Goal: Information Seeking & Learning: Learn about a topic

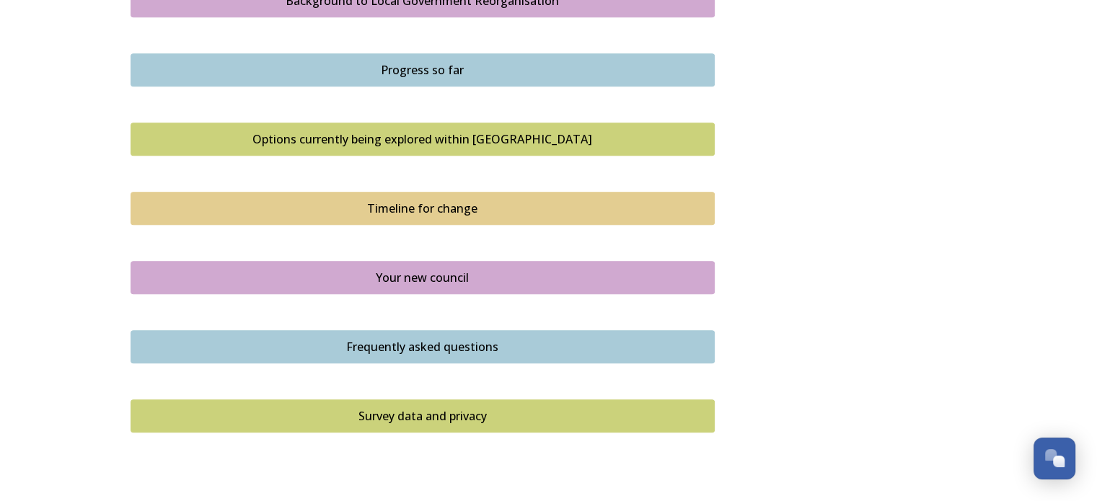
scroll to position [937, 0]
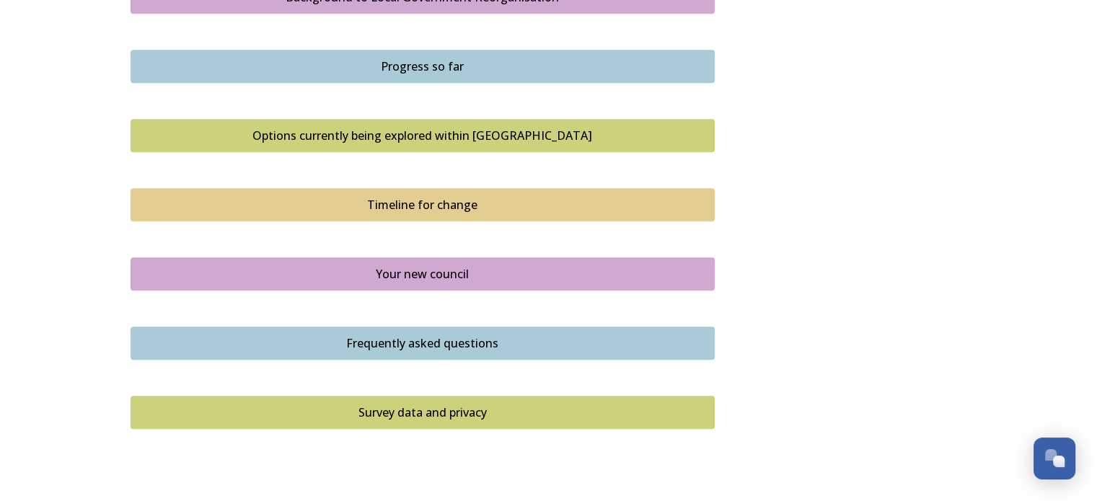
click at [265, 270] on div "Your new council" at bounding box center [422, 273] width 568 height 17
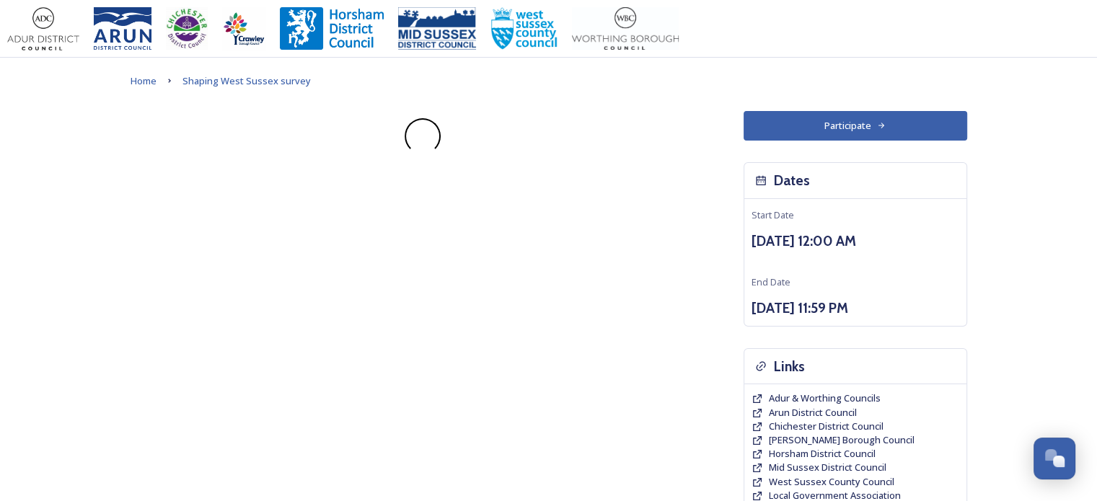
click at [265, 270] on div "Participate Dates Start Date [DATE] 12:00 AM End Date [DATE] 11:59 PM Links Adu…" at bounding box center [549, 420] width 836 height 618
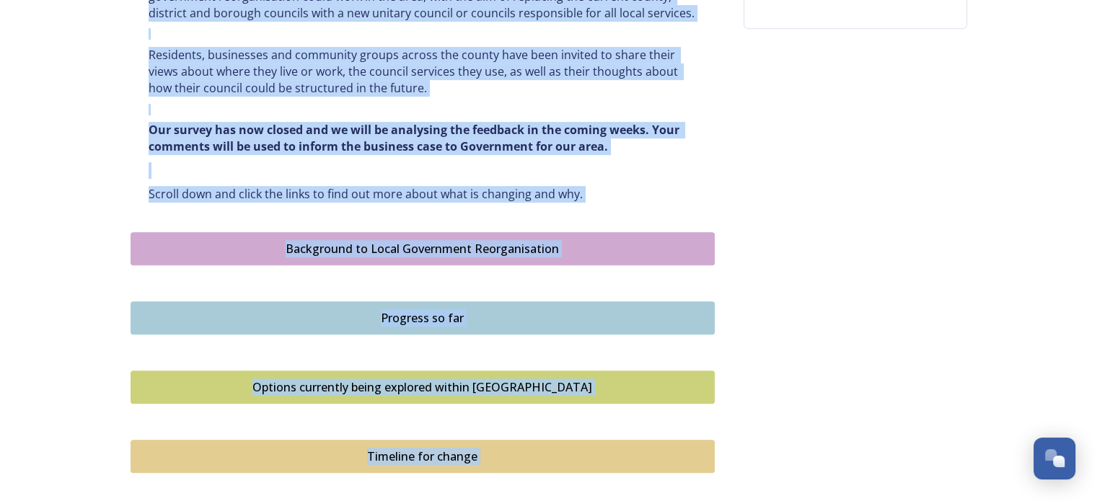
scroll to position [721, 0]
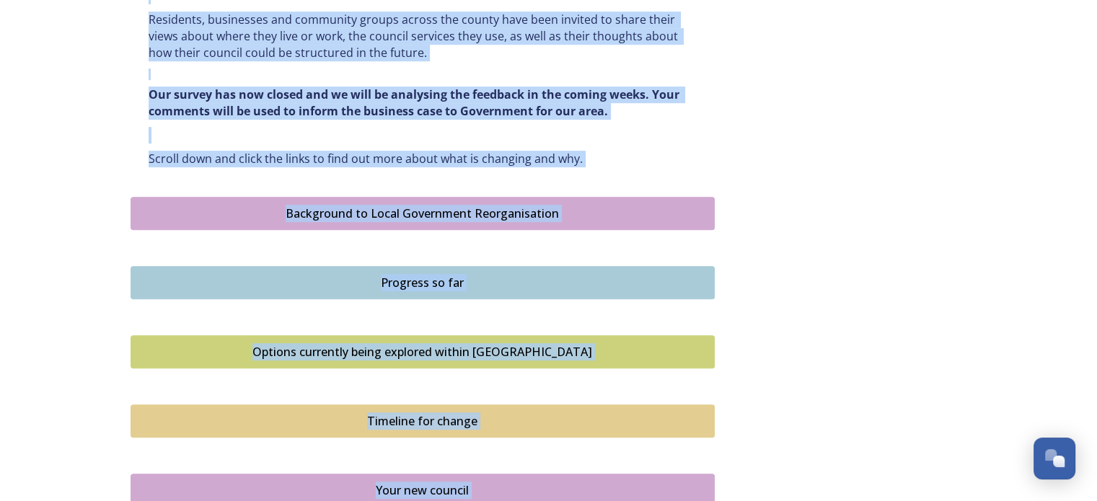
click at [424, 280] on div "Progress so far" at bounding box center [422, 282] width 568 height 17
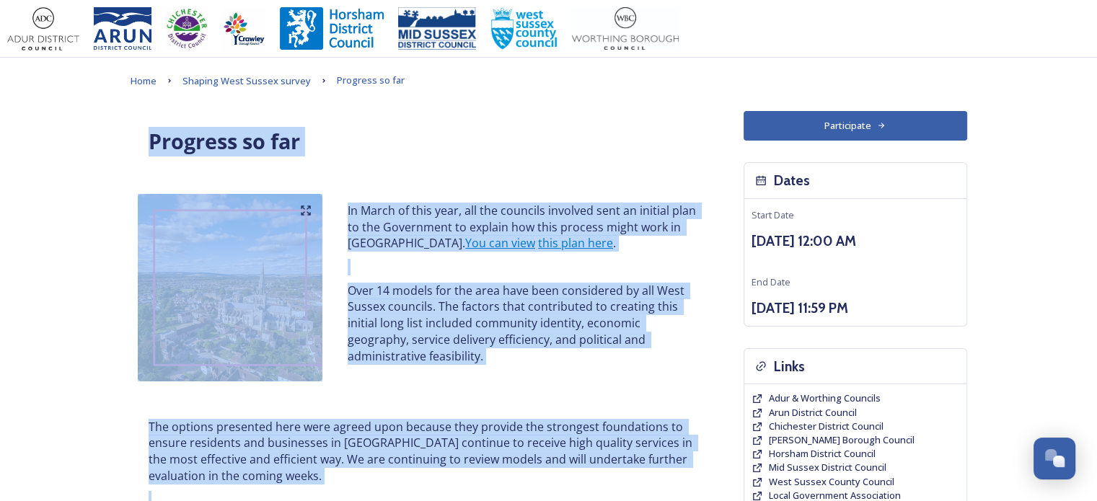
click at [519, 30] on img at bounding box center [524, 28] width 68 height 43
click at [518, 30] on img at bounding box center [524, 28] width 68 height 43
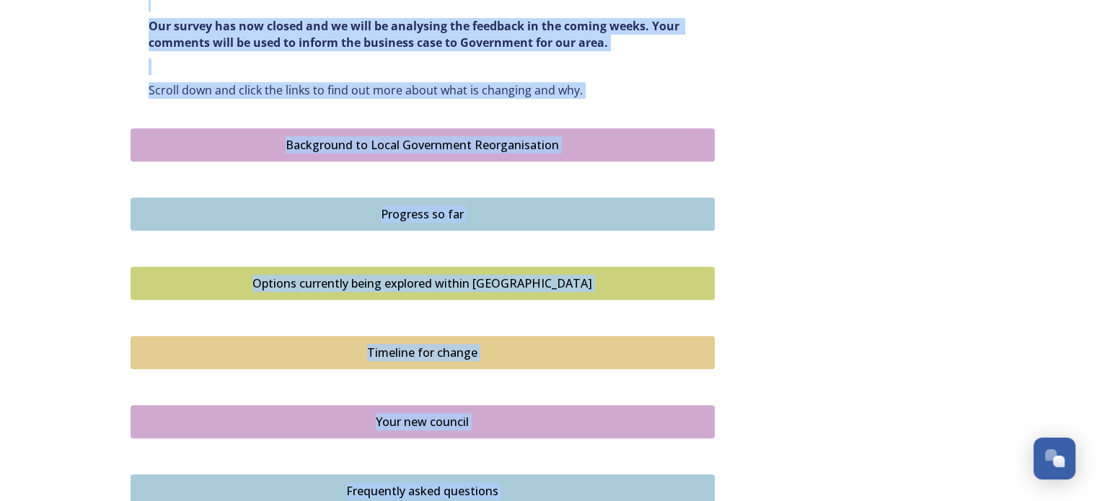
scroll to position [793, 0]
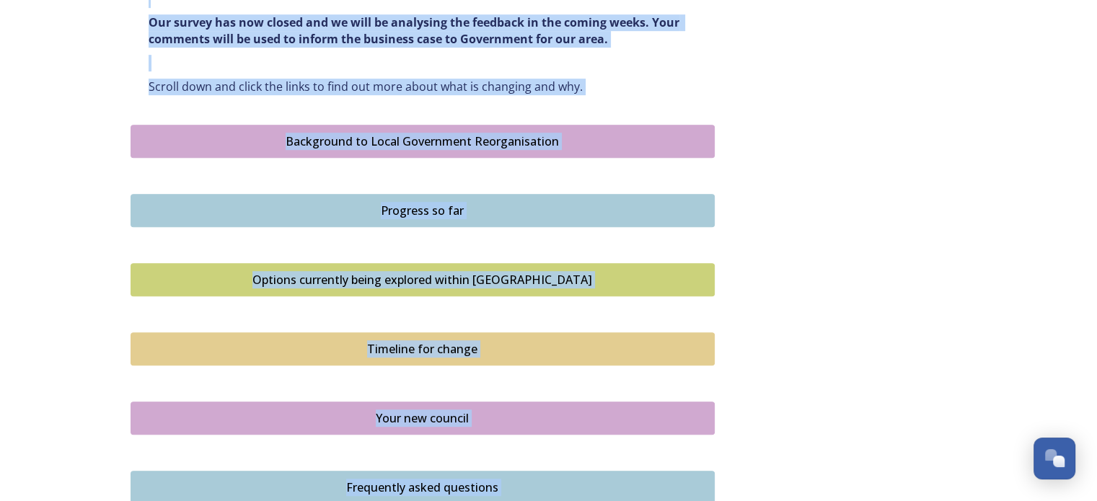
click at [377, 276] on div "Options currently being explored within [GEOGRAPHIC_DATA]" at bounding box center [422, 279] width 568 height 17
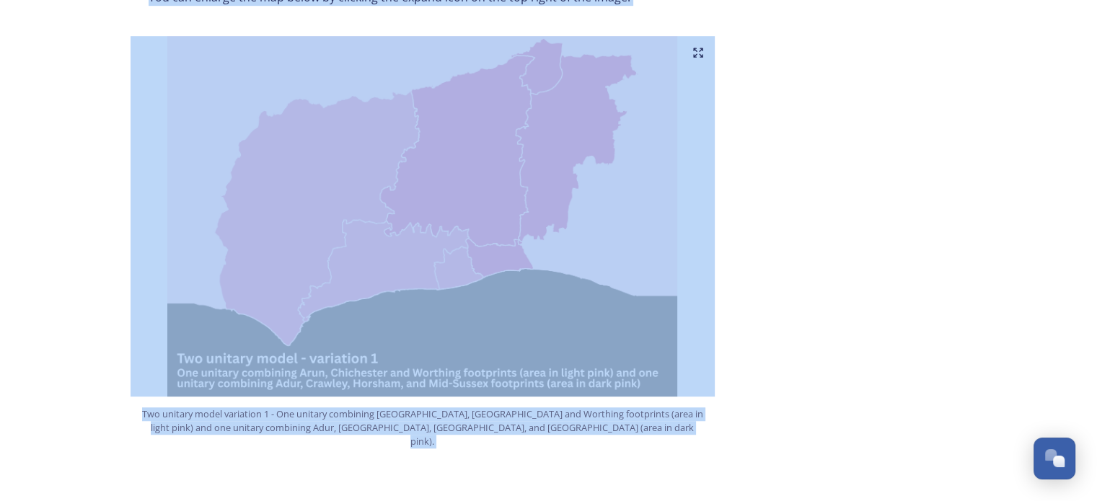
scroll to position [865, 0]
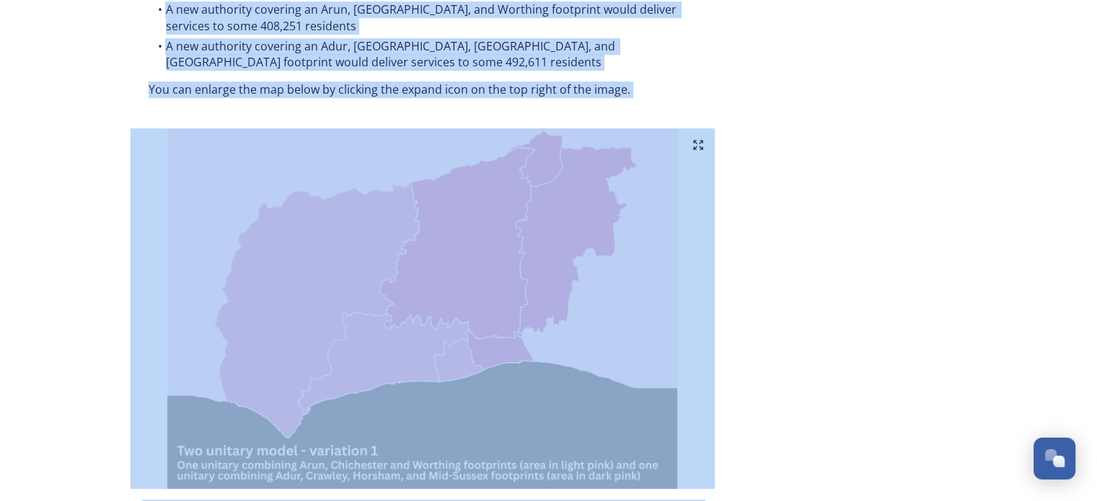
click at [692, 128] on img at bounding box center [423, 308] width 584 height 361
click at [695, 139] on icon at bounding box center [698, 145] width 12 height 12
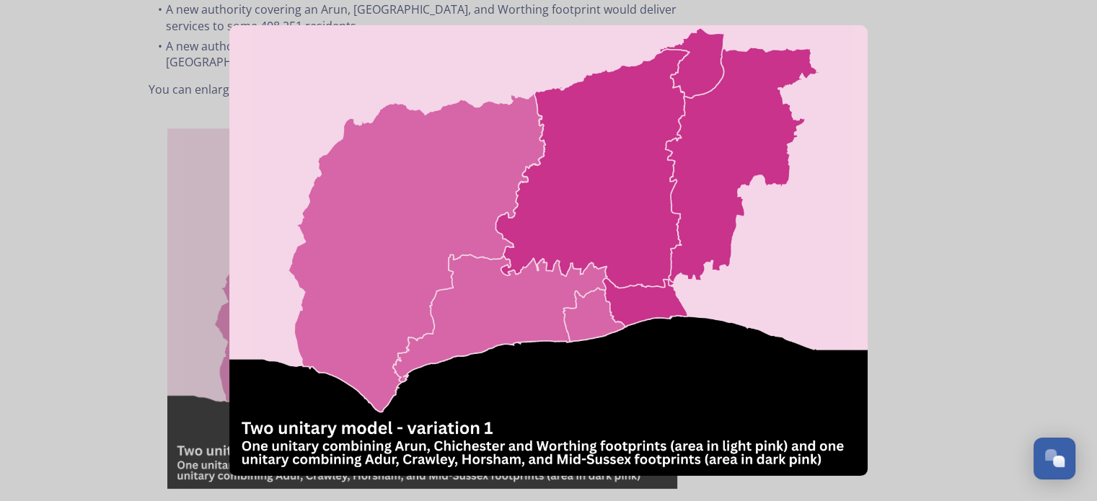
click at [695, 123] on img at bounding box center [548, 250] width 638 height 451
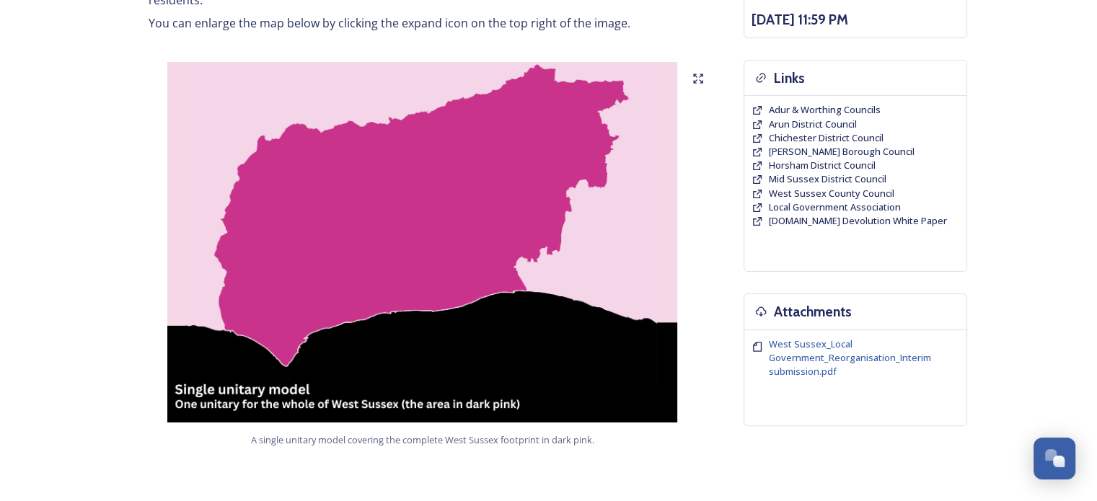
scroll to position [288, 0]
click at [485, 187] on img at bounding box center [423, 242] width 584 height 361
click at [486, 187] on img at bounding box center [423, 242] width 584 height 361
click at [692, 73] on icon at bounding box center [698, 79] width 12 height 12
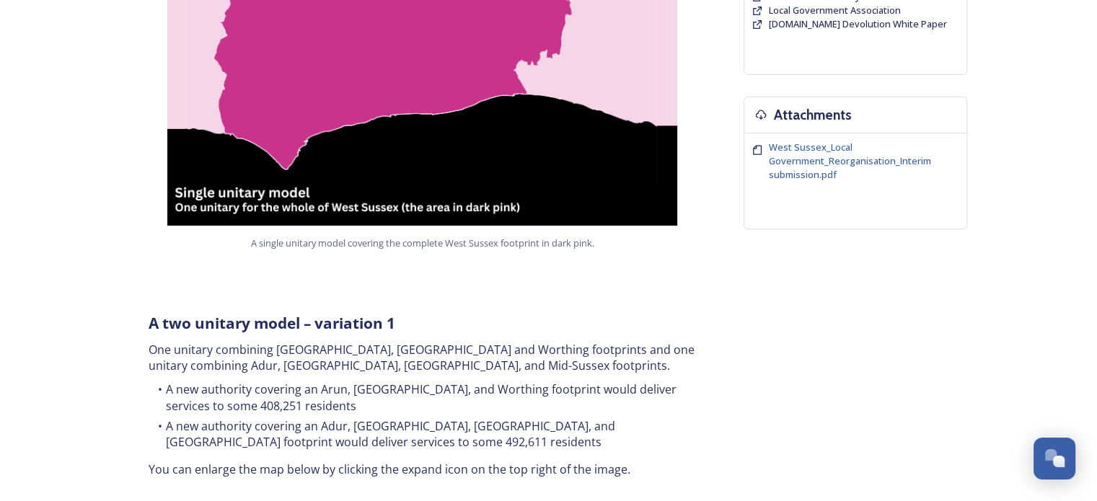
scroll to position [433, 0]
